Goal: Task Accomplishment & Management: Manage account settings

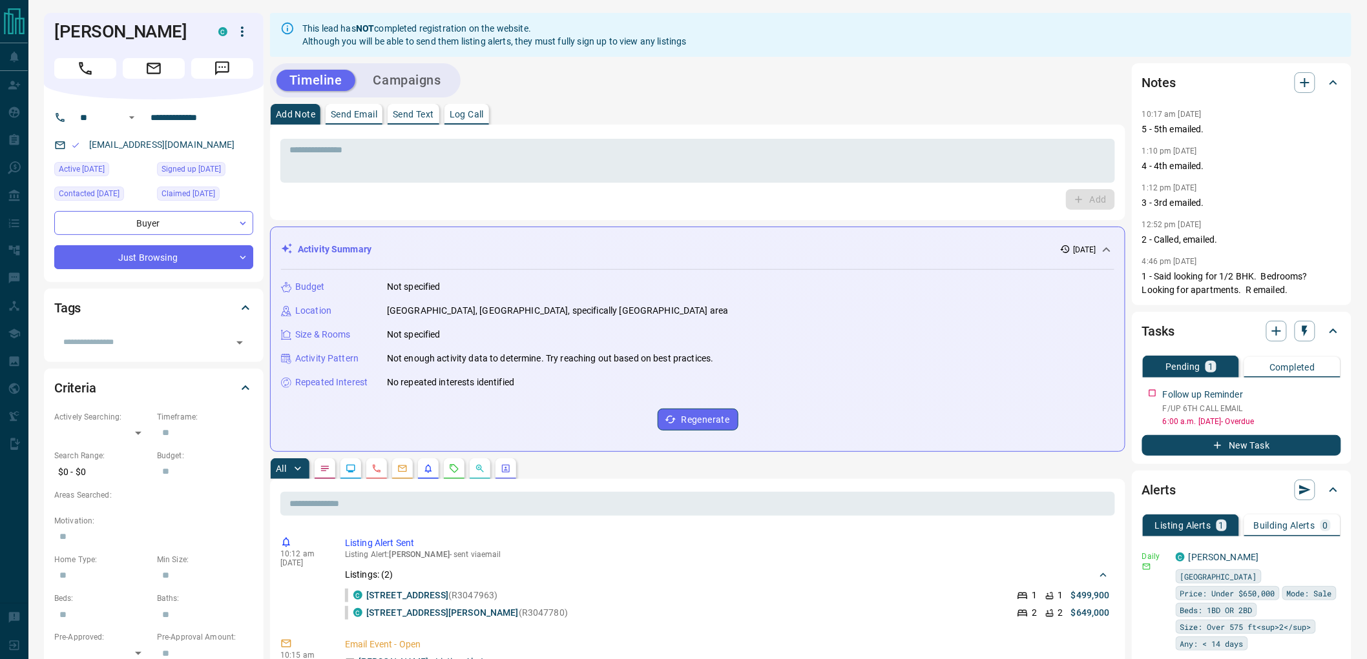
click at [603, 131] on div "* ​ Add" at bounding box center [697, 173] width 855 height 96
click at [606, 158] on textarea at bounding box center [697, 161] width 816 height 33
paste textarea "**********"
type textarea "**********"
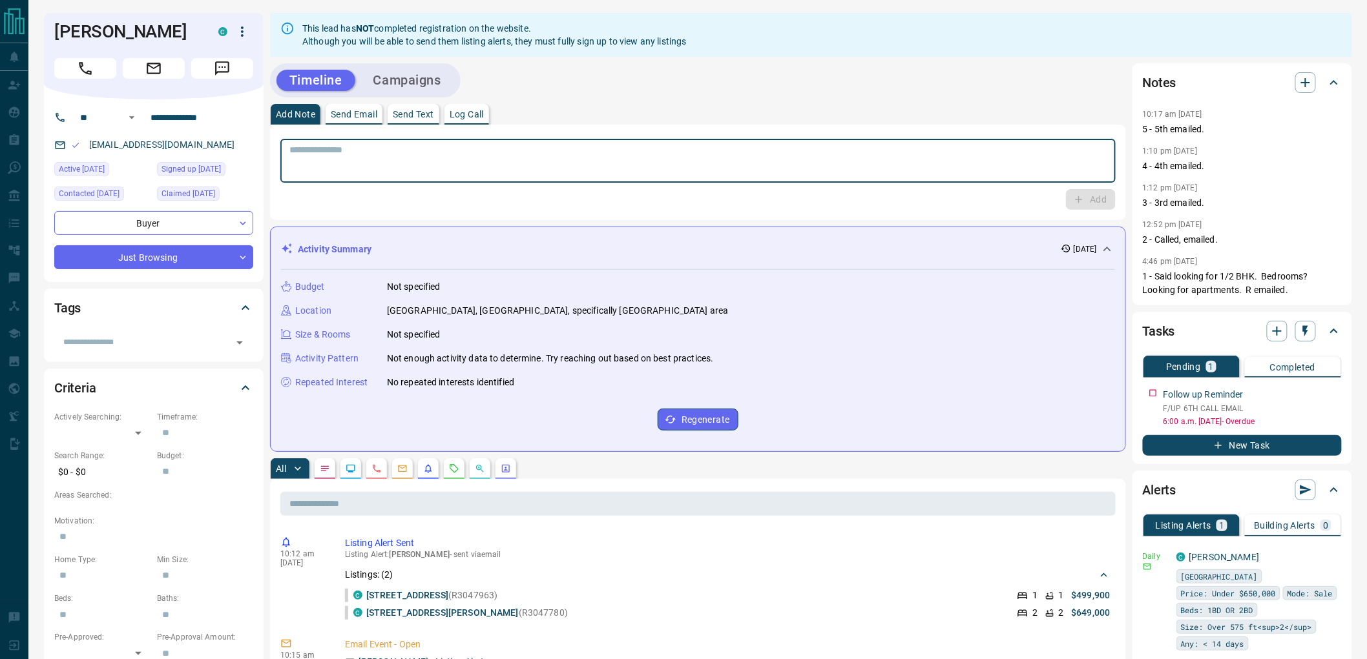
click at [648, 54] on div "This lead has NOT completed registration on the website. Although you will be a…" at bounding box center [811, 35] width 1082 height 44
click at [667, 169] on textarea at bounding box center [697, 161] width 817 height 33
type textarea "**********"
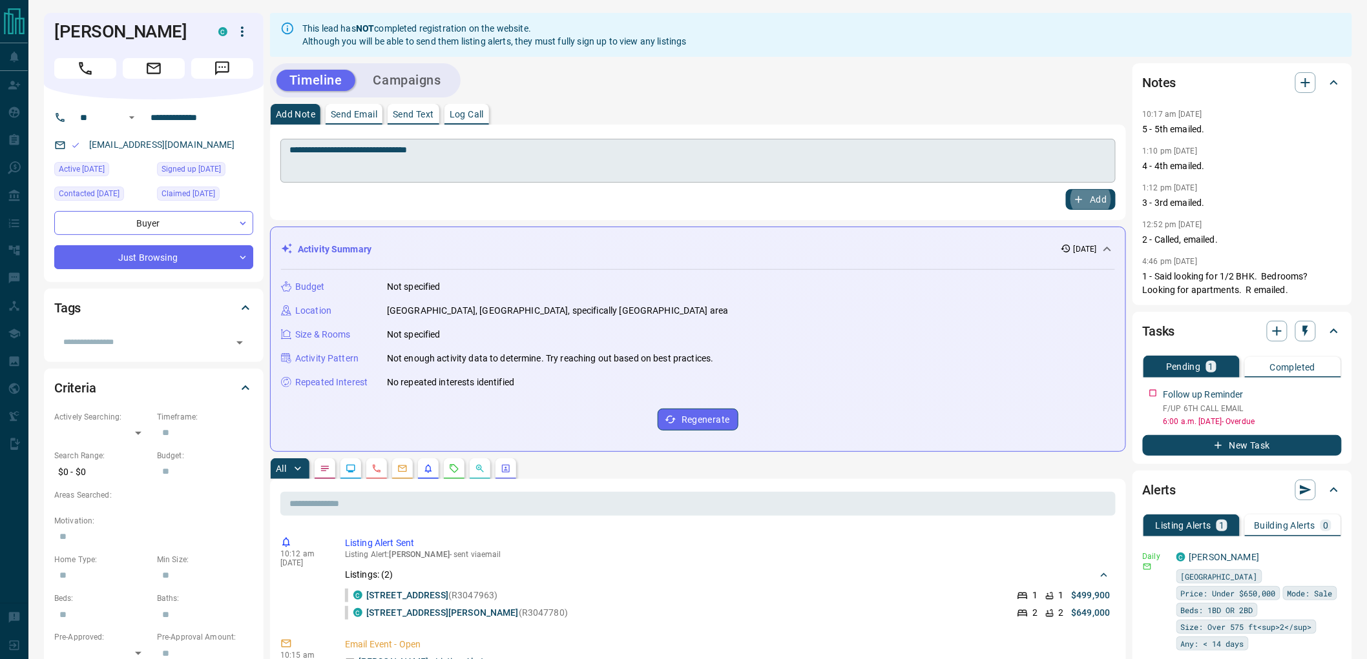
click at [1066, 189] on button "Add" at bounding box center [1090, 199] width 49 height 21
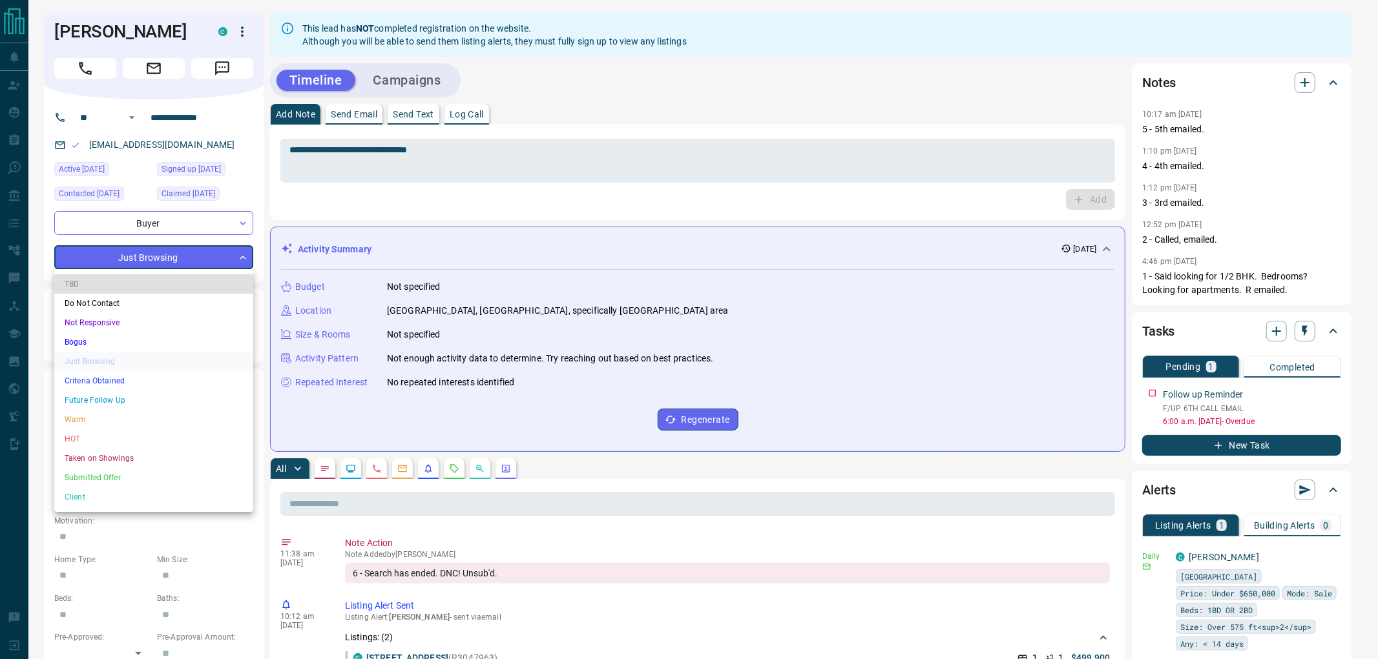
click at [1274, 399] on div at bounding box center [689, 329] width 1378 height 659
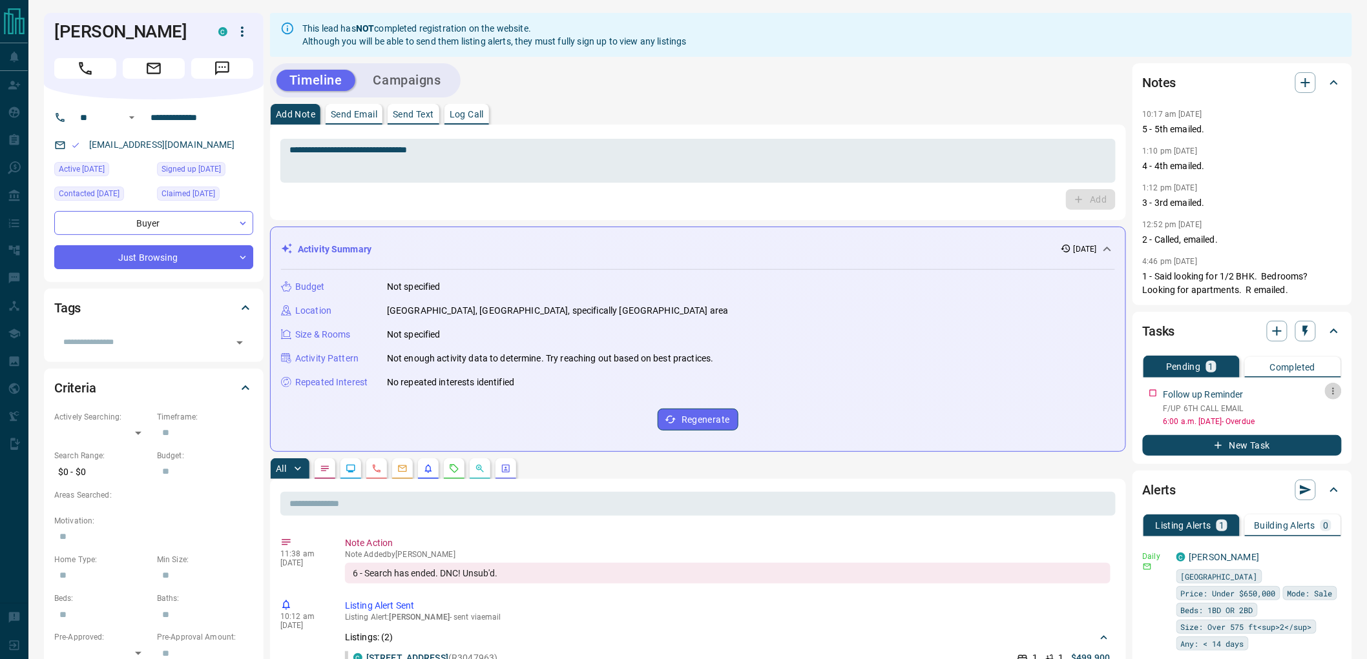
click at [1332, 392] on icon "button" at bounding box center [1333, 391] width 10 height 10
click at [1311, 436] on li "Delete" at bounding box center [1313, 434] width 57 height 19
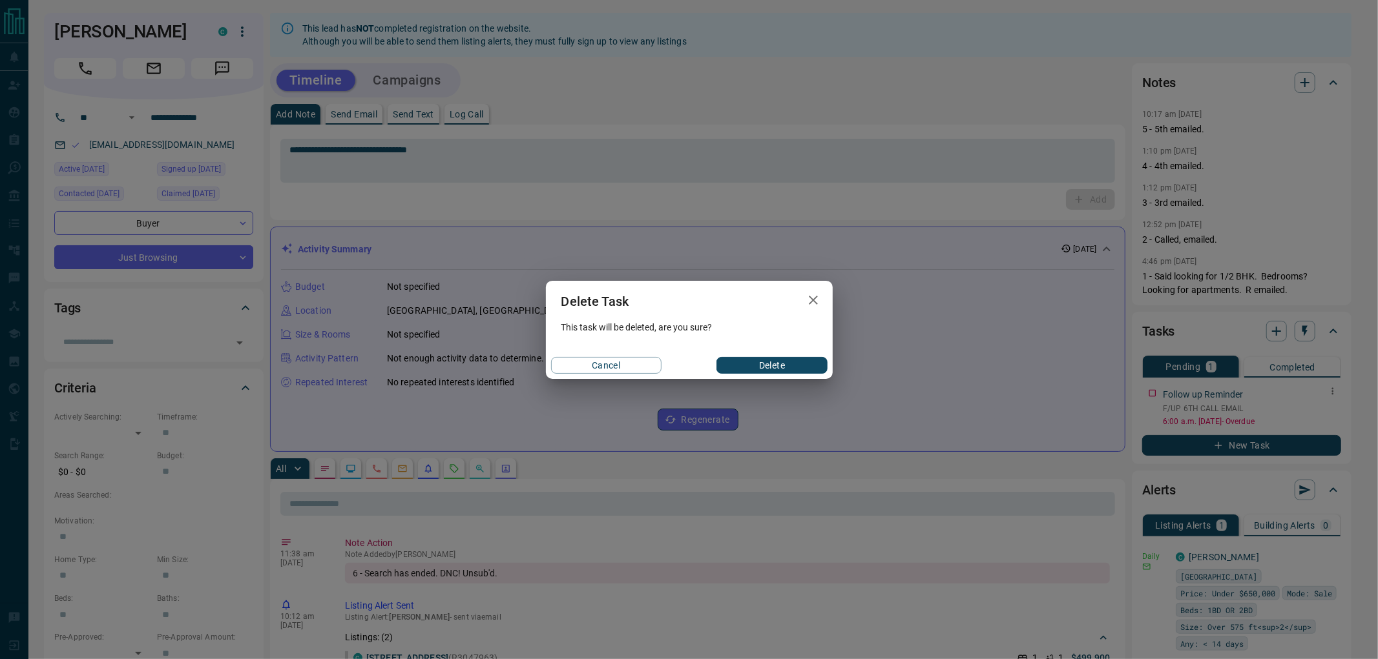
click at [802, 368] on button "Delete" at bounding box center [771, 365] width 110 height 17
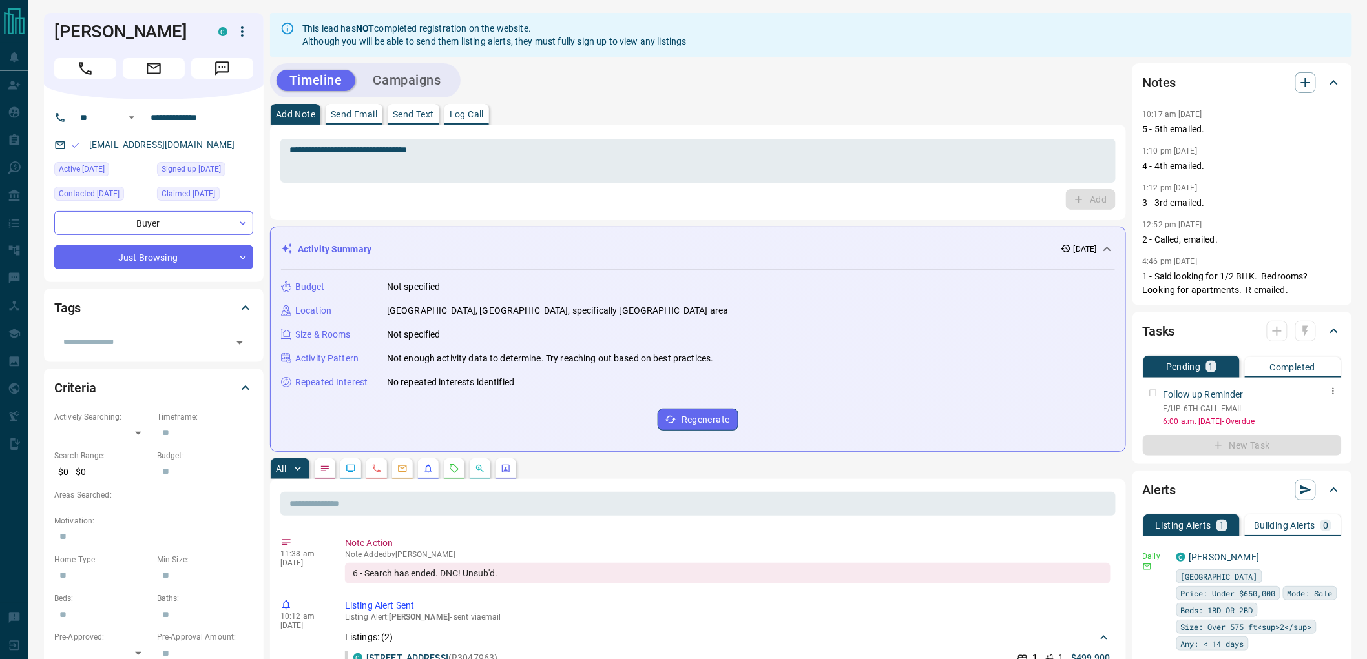
click at [424, 85] on button "Campaigns" at bounding box center [407, 80] width 94 height 21
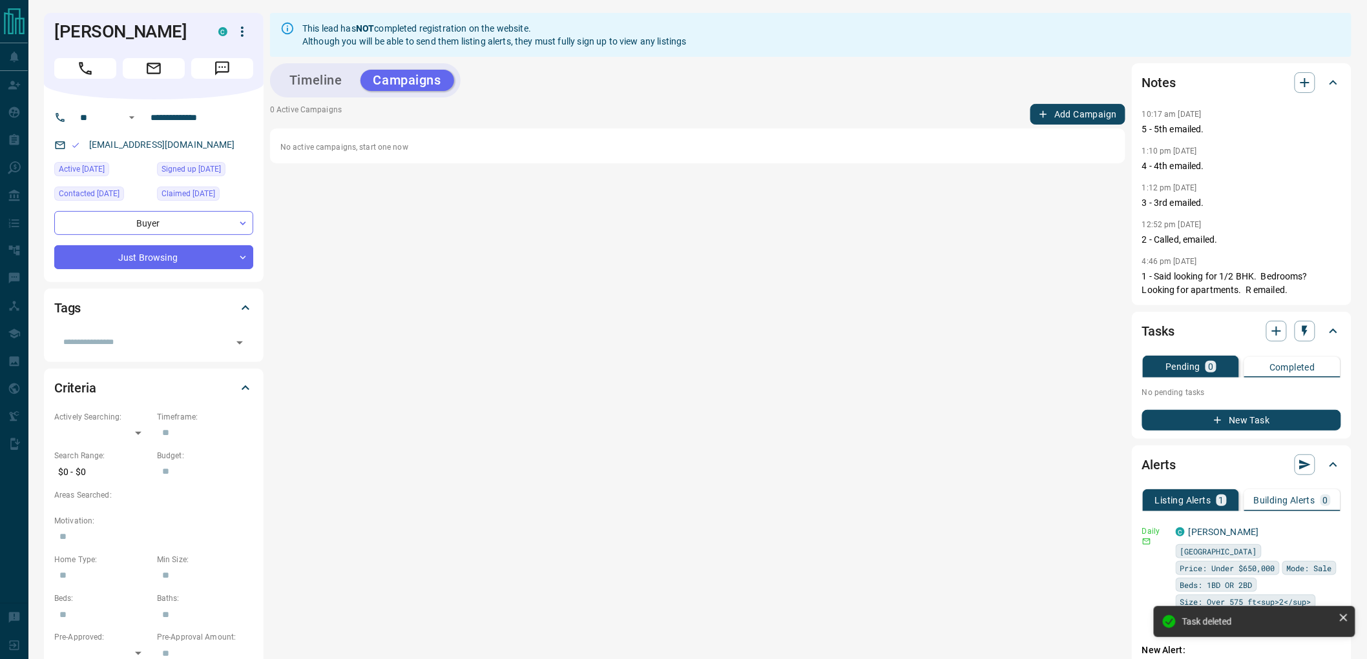
click at [731, 78] on div "Timeline Campaigns" at bounding box center [697, 80] width 855 height 34
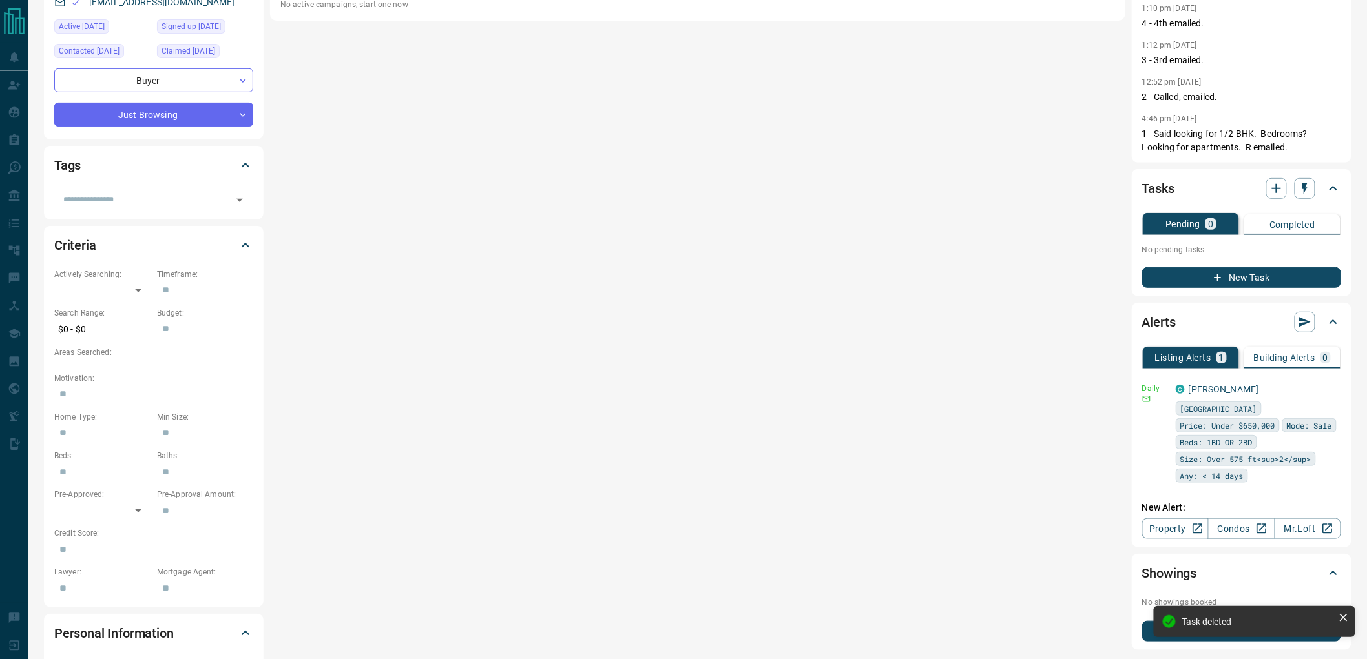
scroll to position [143, 0]
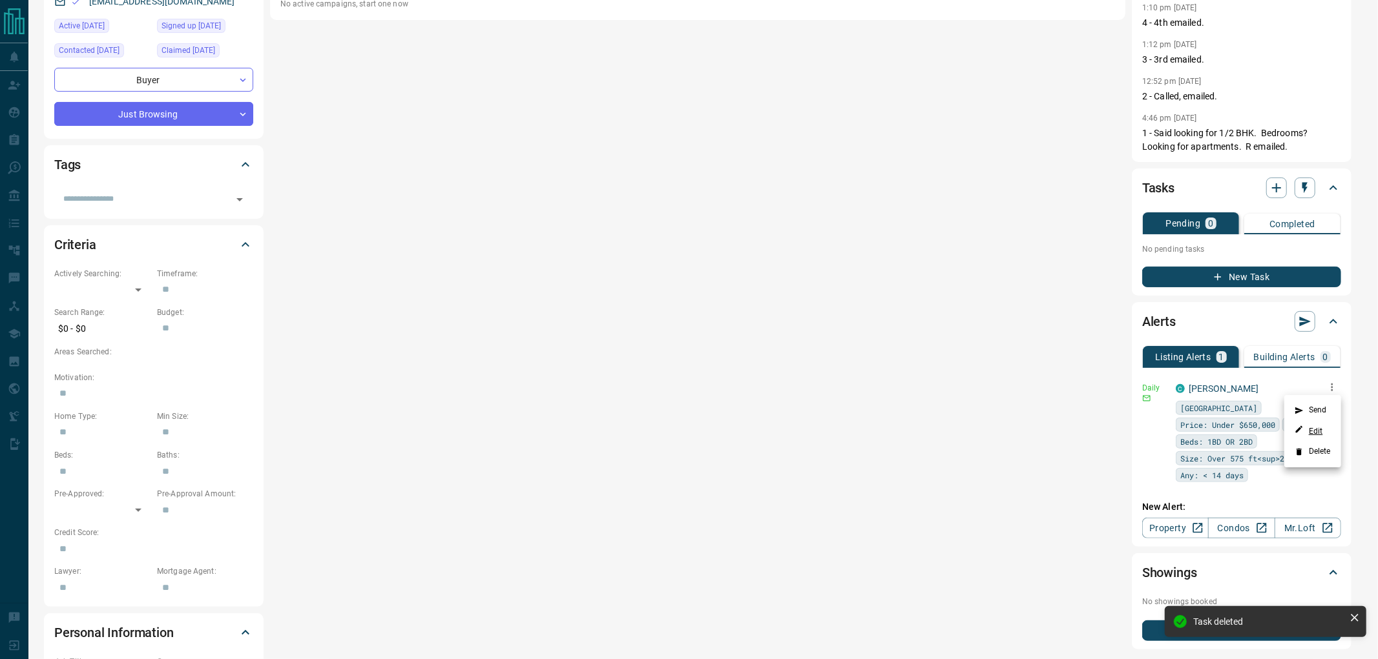
click at [1316, 434] on link "Edit" at bounding box center [1308, 431] width 28 height 12
click at [171, 109] on div at bounding box center [689, 329] width 1378 height 659
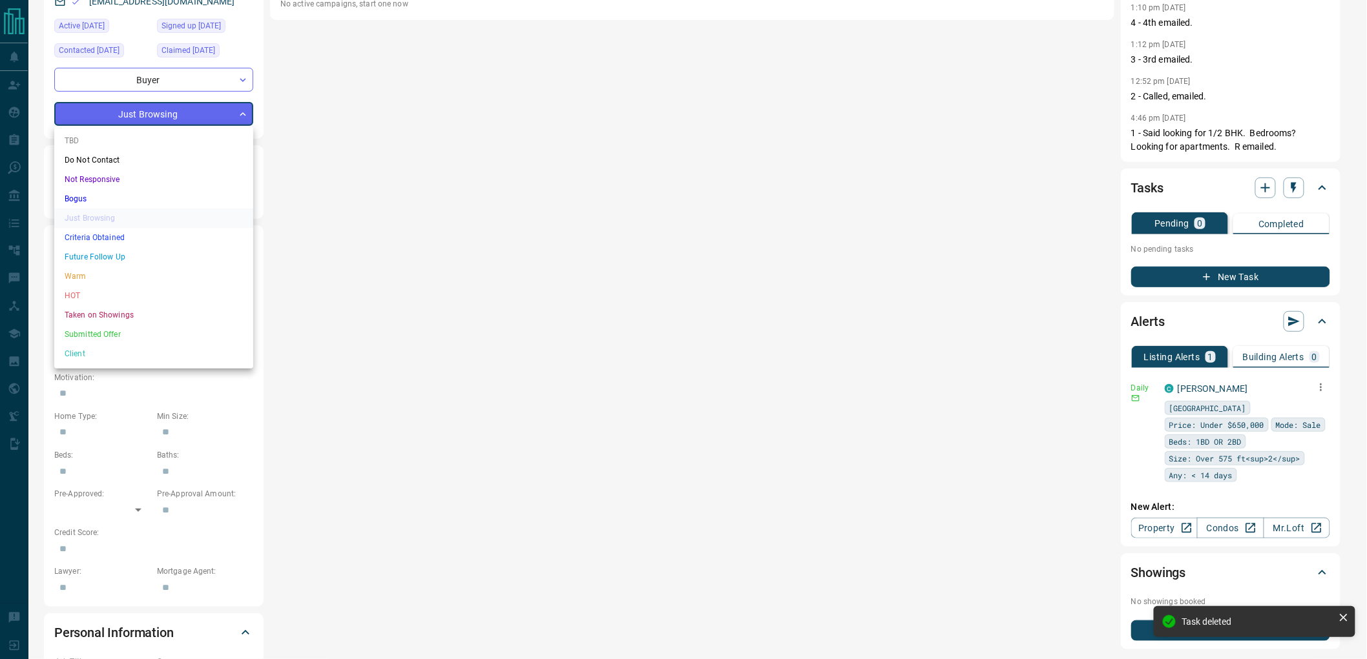
click at [155, 112] on body "**********" at bounding box center [683, 378] width 1367 height 1043
click at [134, 160] on li "Do Not Contact" at bounding box center [153, 159] width 199 height 19
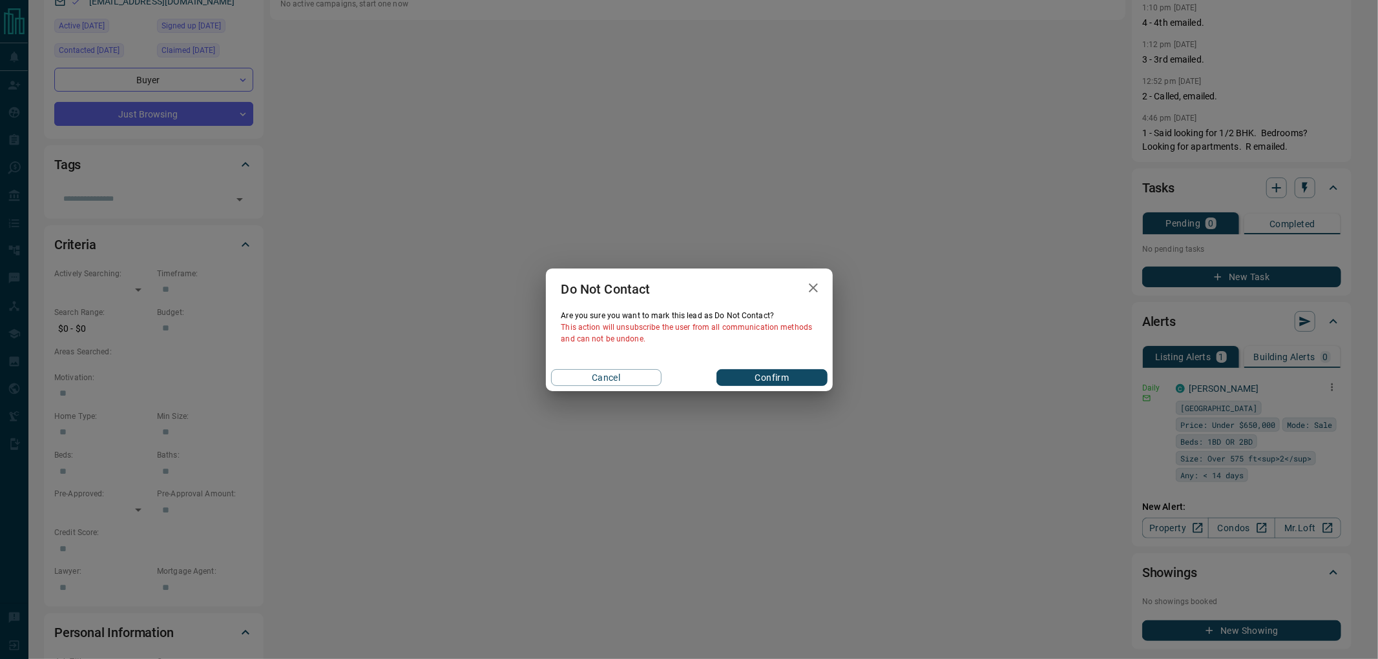
click at [802, 390] on div "Cancel Confirm" at bounding box center [689, 377] width 287 height 27
click at [799, 381] on button "Confirm" at bounding box center [771, 377] width 110 height 17
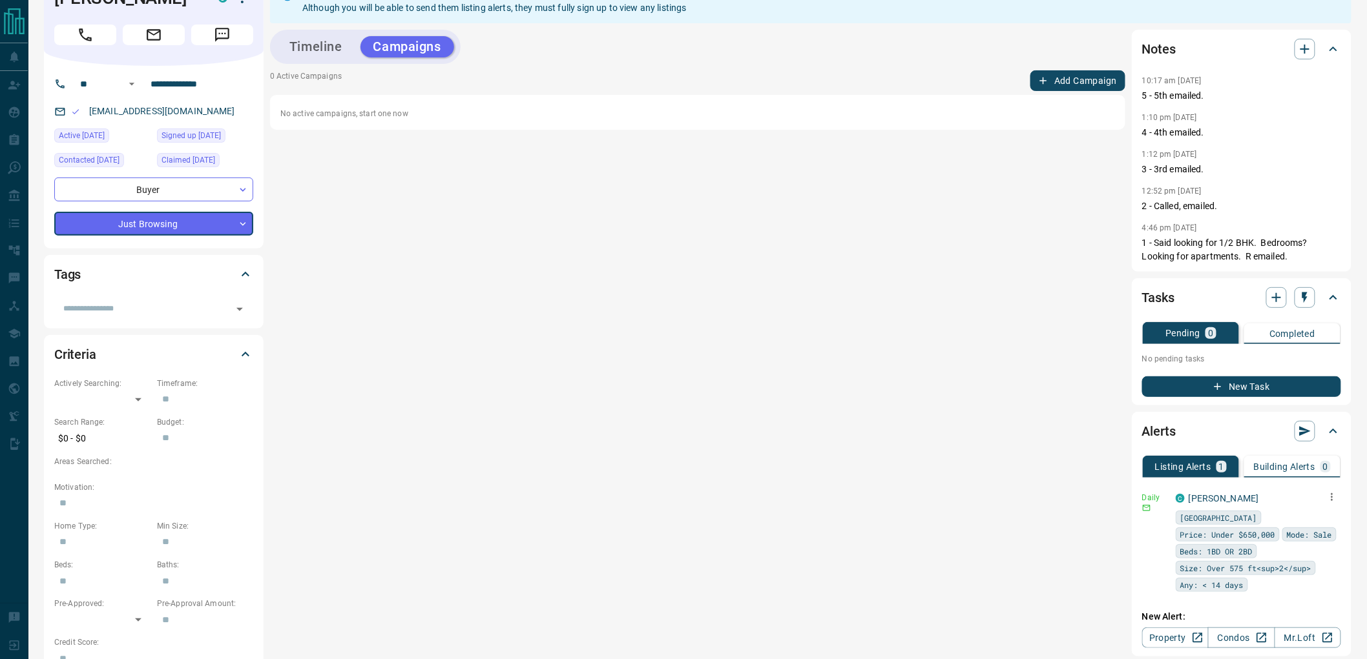
scroll to position [0, 0]
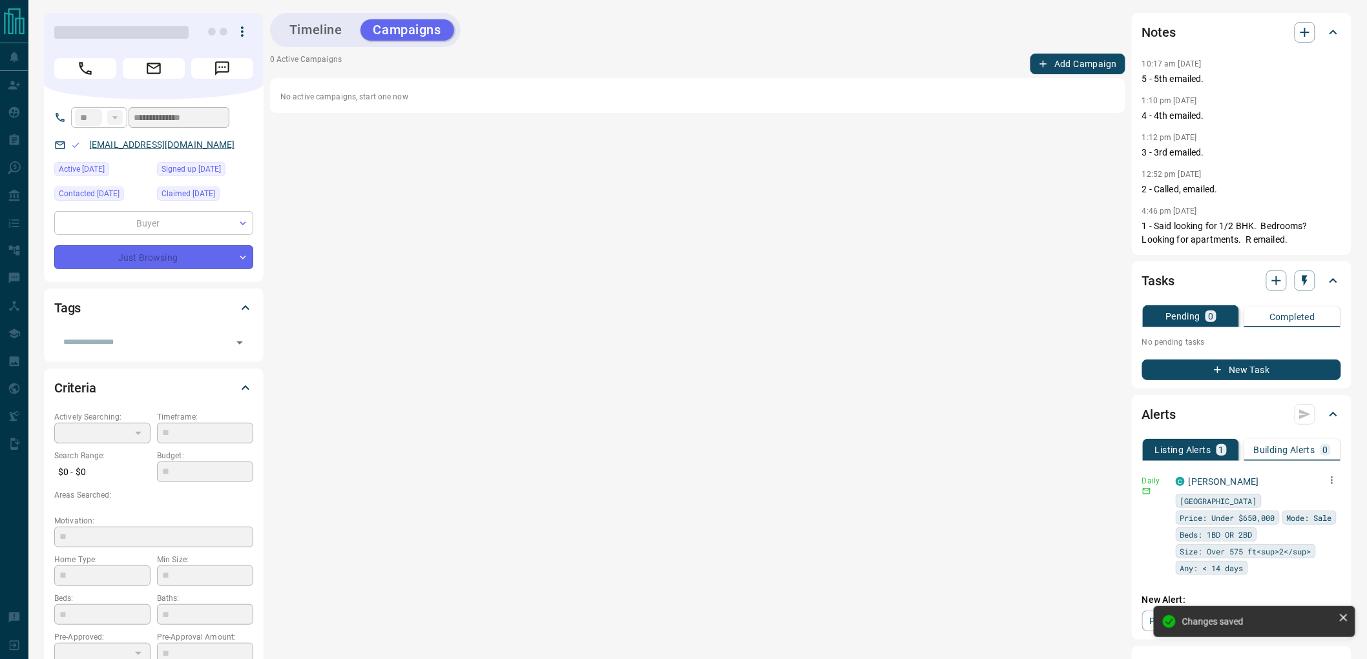
type input "*"
